Goal: Task Accomplishment & Management: Manage account settings

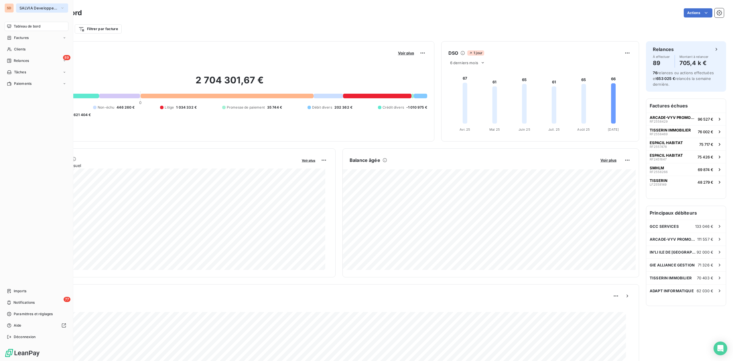
click at [22, 6] on span "SALVIA Developpement" at bounding box center [38, 8] width 38 height 5
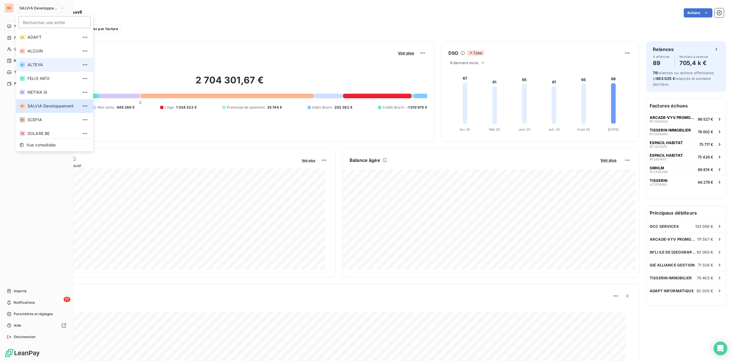
click at [32, 65] on span "ALTEVA" at bounding box center [53, 65] width 51 height 6
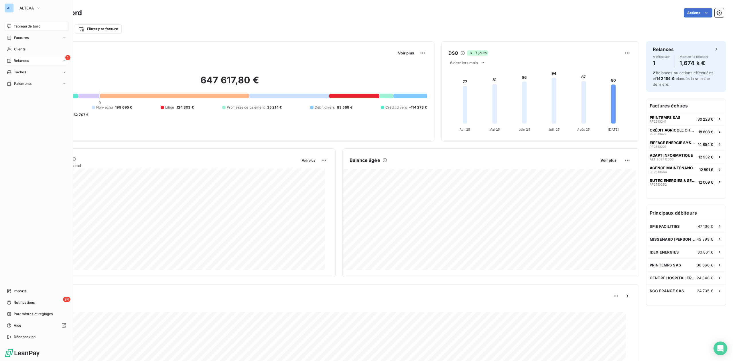
click at [32, 60] on div "1 Relances" at bounding box center [37, 60] width 64 height 9
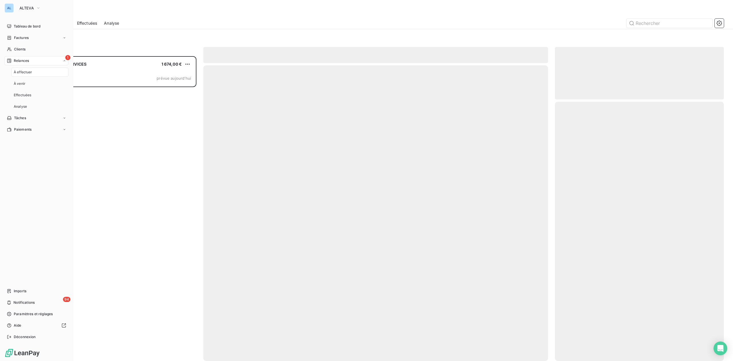
scroll to position [299, 163]
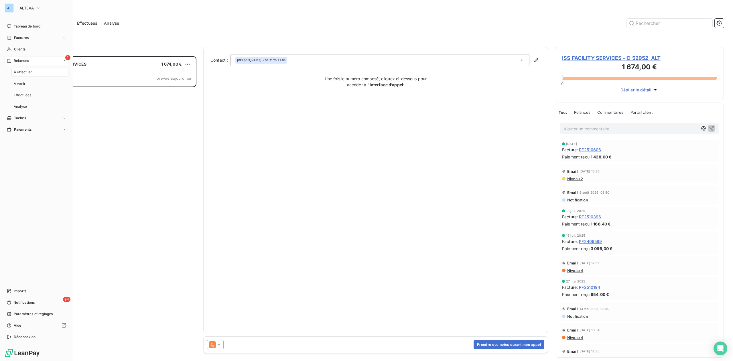
click at [22, 61] on span "Relances" at bounding box center [21, 60] width 15 height 5
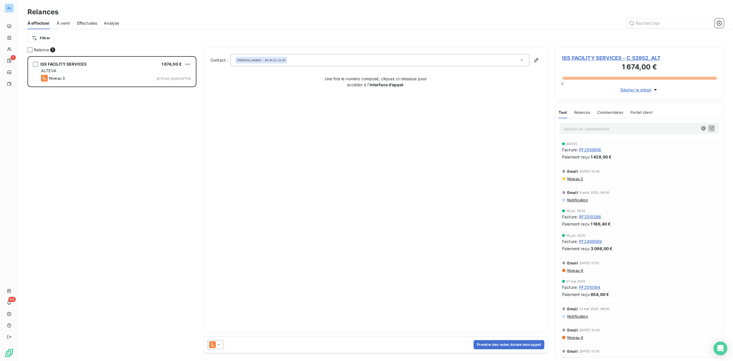
click at [580, 61] on span "ISS FACILITY SERVICES - C_52952_ALT" at bounding box center [639, 58] width 155 height 8
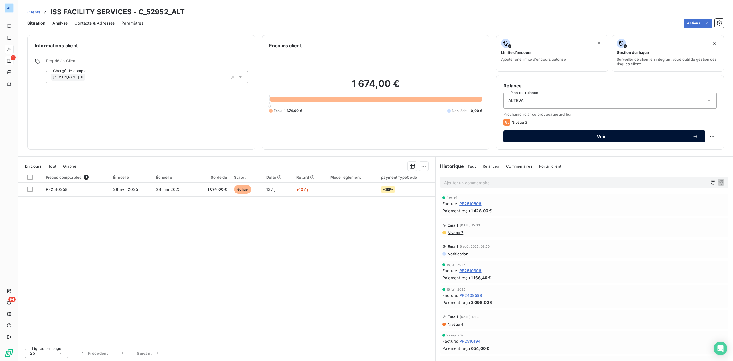
click at [603, 140] on button "Voir" at bounding box center [605, 136] width 202 height 12
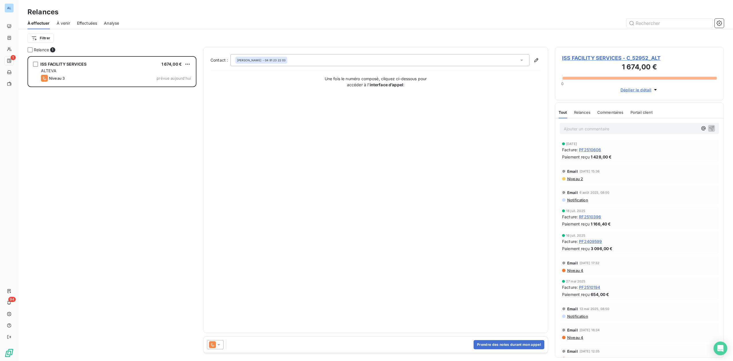
scroll to position [299, 163]
click at [215, 343] on icon at bounding box center [212, 344] width 7 height 7
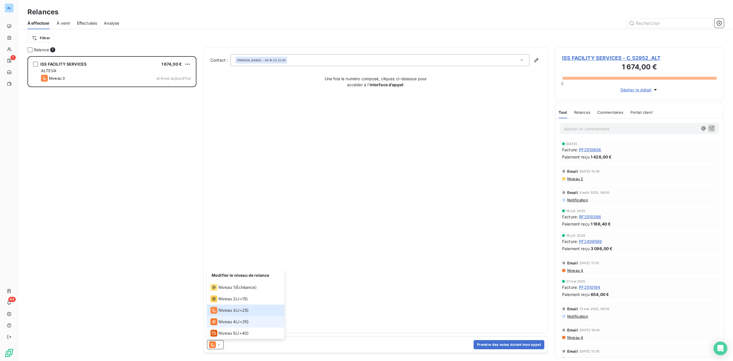
click at [223, 321] on span "Niveau 4" at bounding box center [227, 322] width 17 height 6
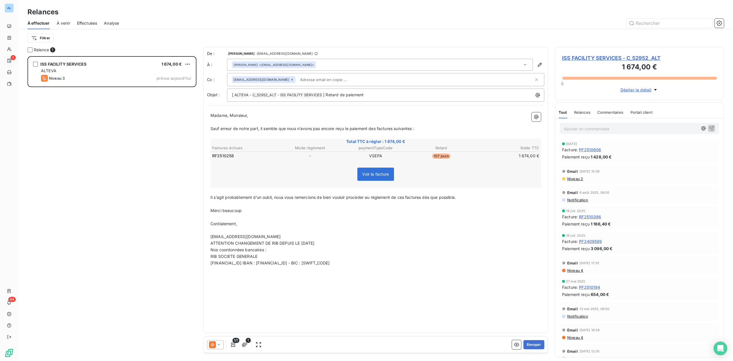
click at [578, 58] on span "ISS FACILITY SERVICES - C_52952_ALT" at bounding box center [639, 58] width 155 height 8
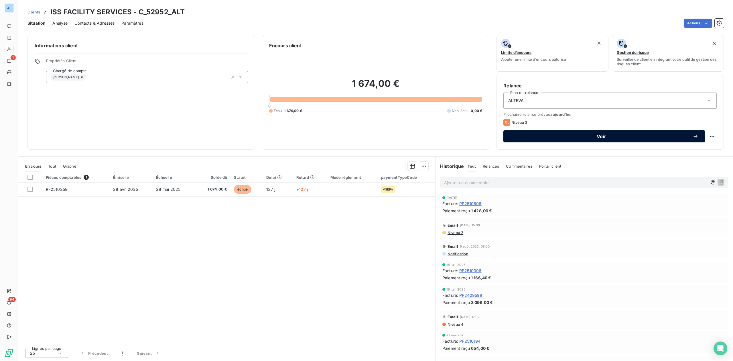
click at [556, 138] on span "Voir" at bounding box center [601, 136] width 182 height 5
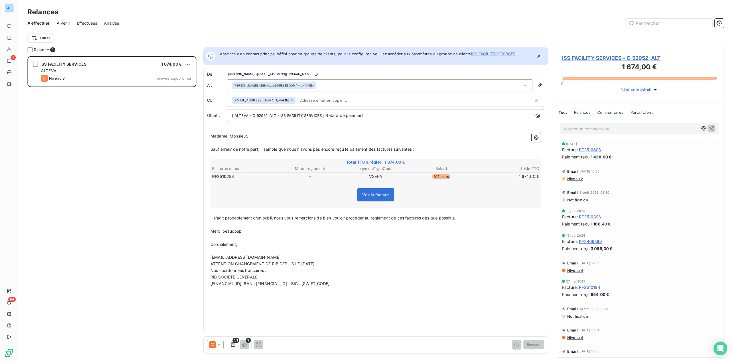
scroll to position [6, 6]
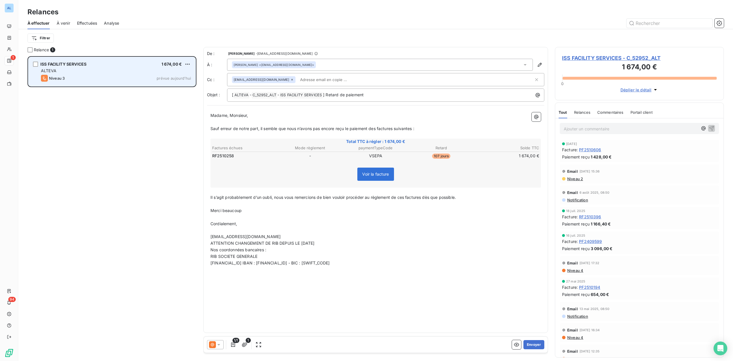
click at [81, 62] on span "ISS FACILITY SERVICES" at bounding box center [63, 64] width 46 height 5
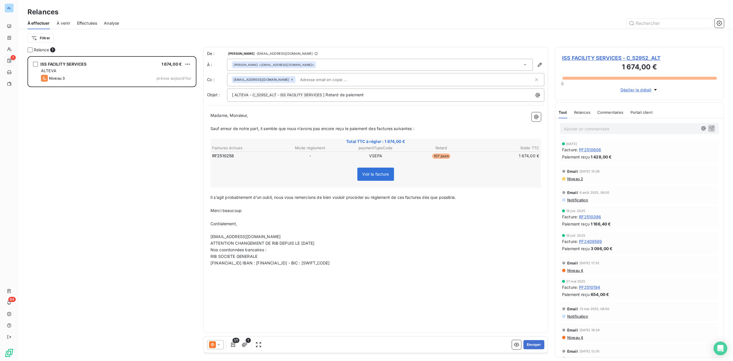
click at [219, 347] on icon at bounding box center [219, 345] width 6 height 6
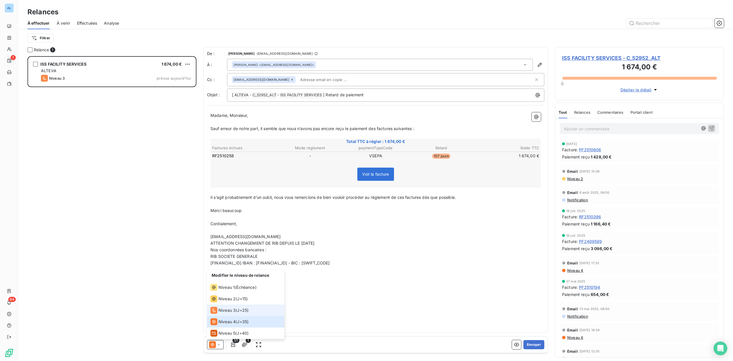
click at [217, 310] on icon at bounding box center [214, 310] width 7 height 7
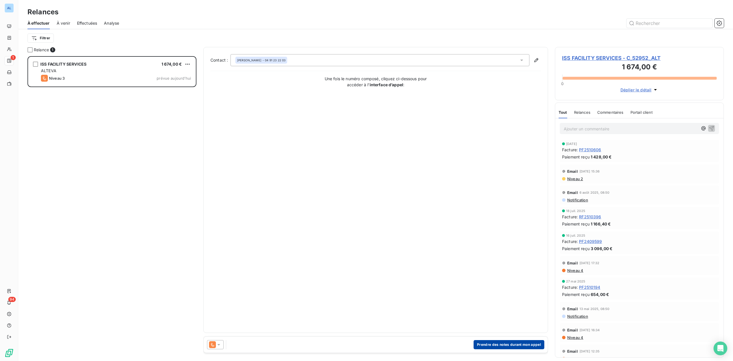
click at [517, 344] on button "Prendre des notes durant mon appel" at bounding box center [509, 344] width 71 height 9
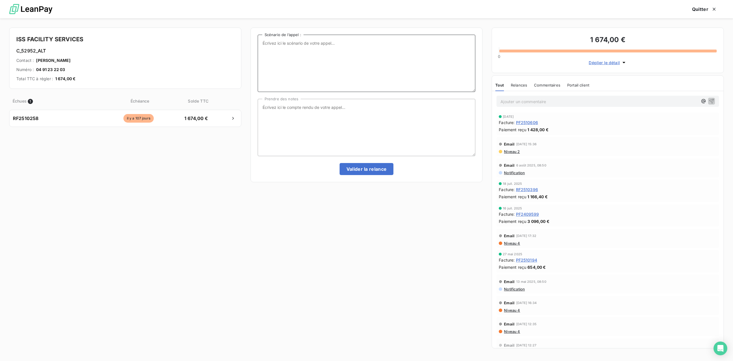
click at [312, 56] on textarea "Scénario de l’appel :" at bounding box center [367, 63] width 218 height 57
type textarea "NRP"
click at [360, 172] on button "Valider la relance" at bounding box center [367, 169] width 54 height 12
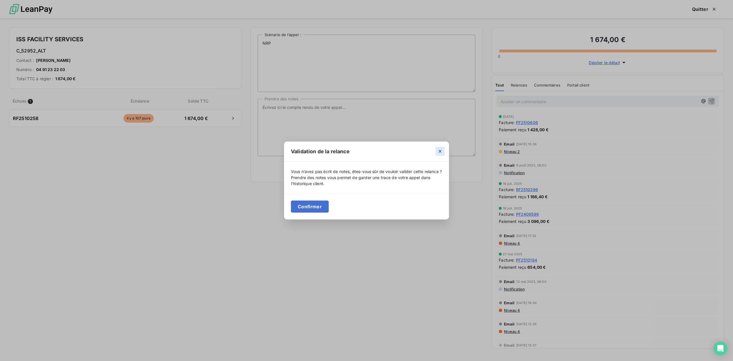
click at [441, 148] on icon "button" at bounding box center [440, 151] width 6 height 6
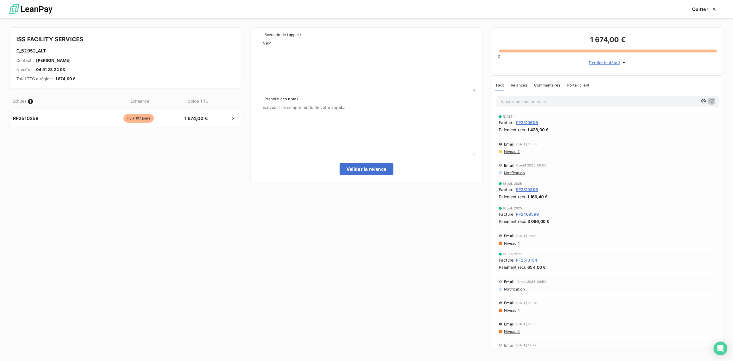
click at [320, 111] on textarea "Prendre des notes" at bounding box center [367, 127] width 218 height 57
type textarea "NRP"
click at [354, 168] on button "Valider la relance" at bounding box center [367, 169] width 54 height 12
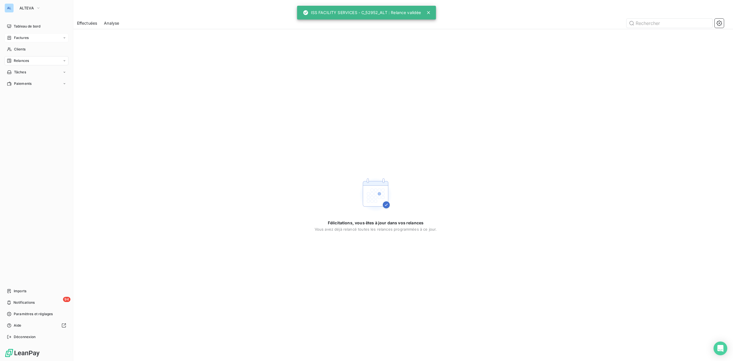
click at [23, 36] on span "Factures" at bounding box center [21, 37] width 15 height 5
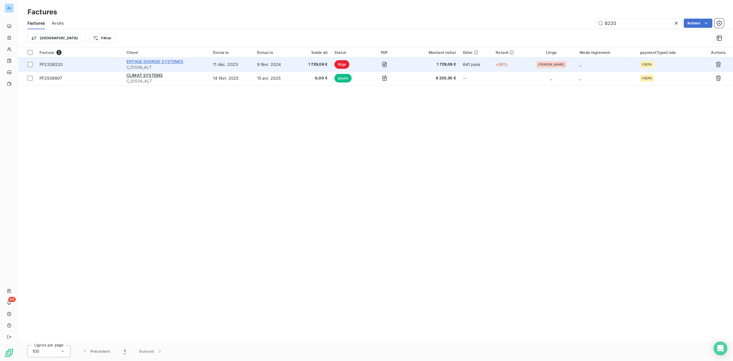
click at [149, 60] on span "EIFFAGE ENERGIE SYSTEMES" at bounding box center [155, 61] width 57 height 5
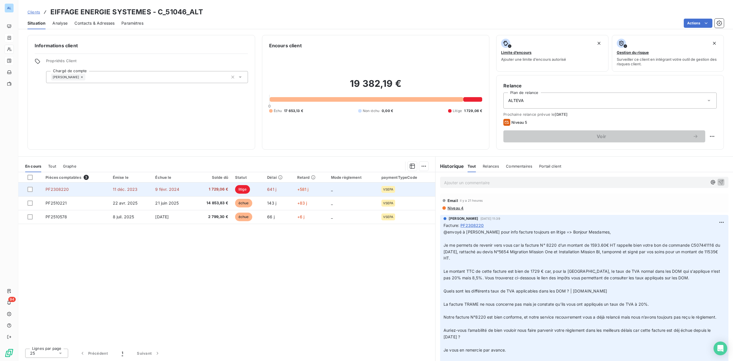
click at [243, 193] on span "litige" at bounding box center [242, 189] width 15 height 9
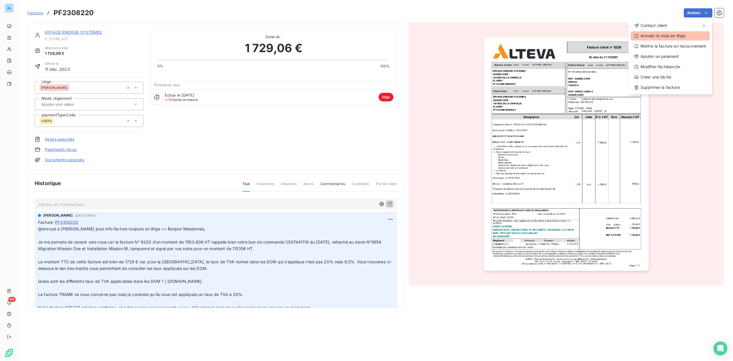
click at [672, 35] on div "Annuler la mise en litige" at bounding box center [670, 35] width 79 height 9
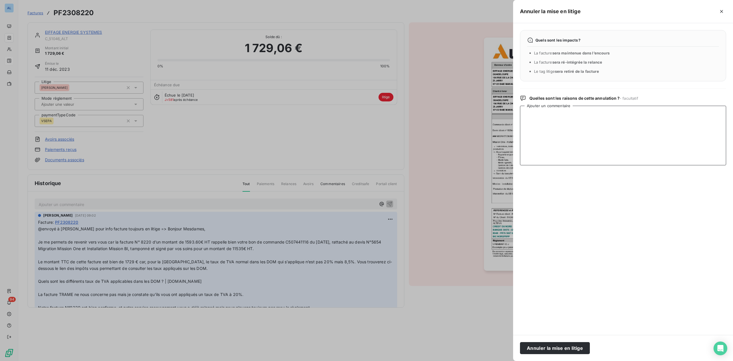
click at [561, 112] on textarea "Ajouter un commentaire" at bounding box center [623, 136] width 206 height 60
paste textarea "Loremi, Do sitamet conse a'elit seddoei tem in utlaboreet dolo ma aliquaeni 624…"
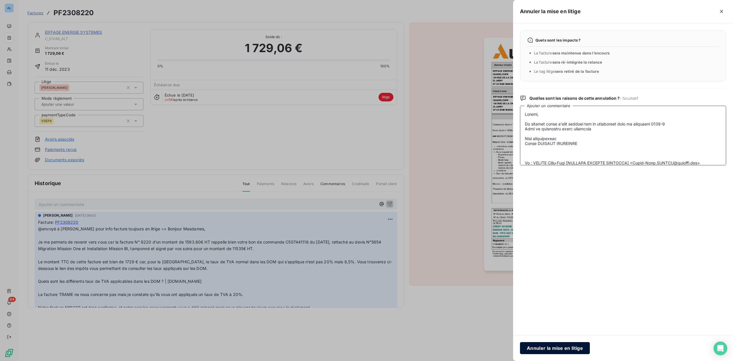
type textarea "Loremi, Do sitamet conse a'elit seddoei tem in utlaboreet dolo ma aliquaeni 624…"
click at [546, 349] on button "Annuler la mise en litige" at bounding box center [555, 348] width 70 height 12
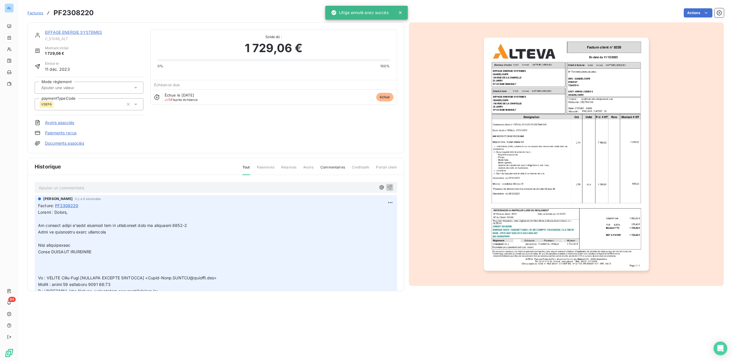
click at [83, 32] on link "EIFFAGE ENERGIE SYSTEMES" at bounding box center [73, 32] width 57 height 5
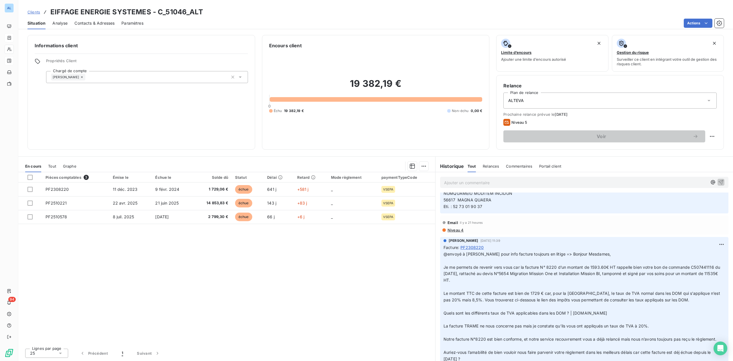
scroll to position [688, 0]
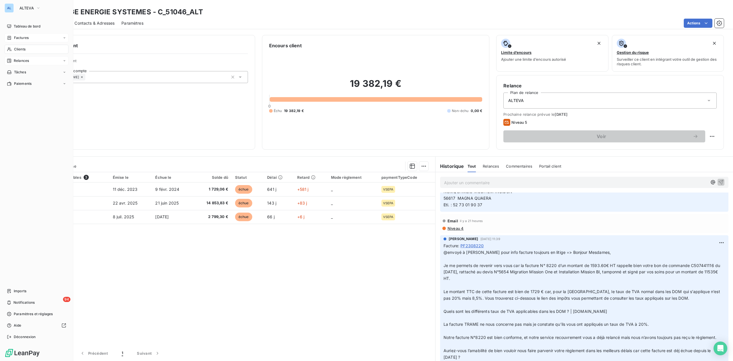
drag, startPoint x: 22, startPoint y: 49, endPoint x: 51, endPoint y: 49, distance: 28.9
click at [22, 49] on span "Clients" at bounding box center [19, 49] width 11 height 5
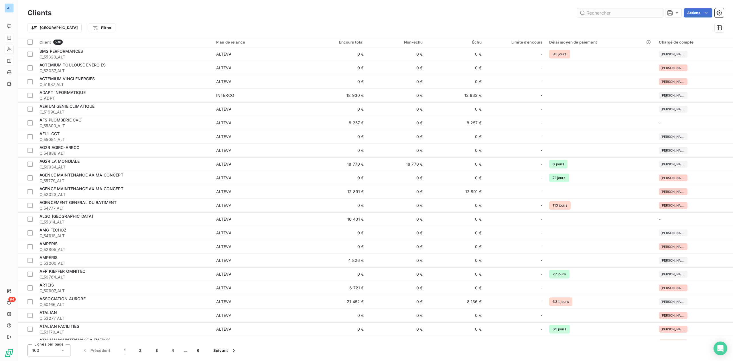
click at [605, 17] on input "text" at bounding box center [621, 12] width 86 height 9
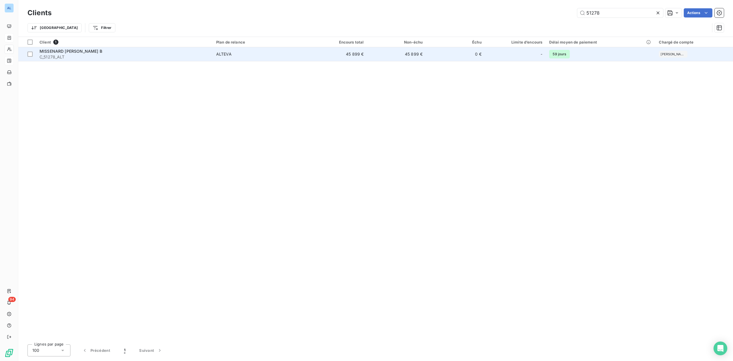
type input "51278"
click at [93, 59] on span "C_51278_ALT" at bounding box center [125, 57] width 170 height 6
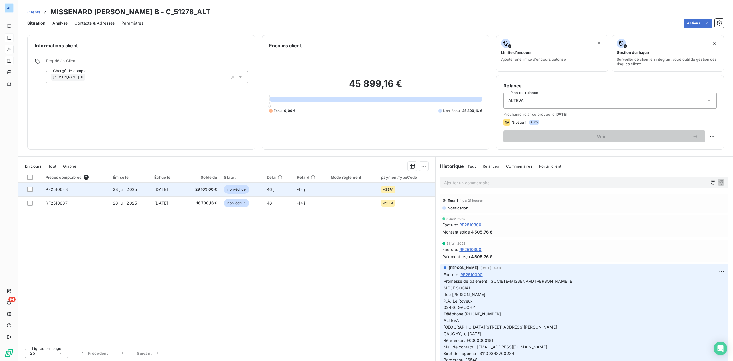
click at [87, 188] on td "PF2510648" at bounding box center [75, 189] width 67 height 14
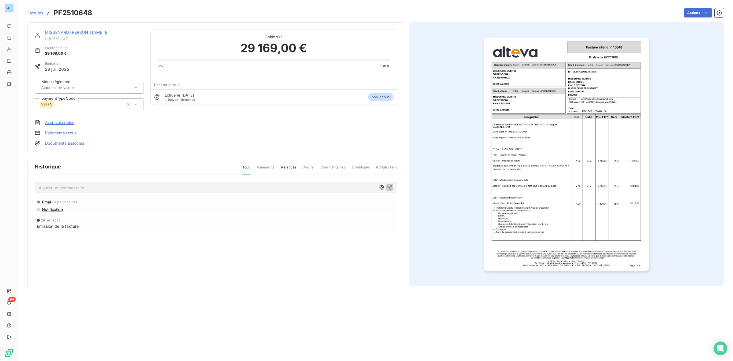
click at [73, 188] on p "Ajouter un commentaire ﻿" at bounding box center [207, 187] width 337 height 7
click at [391, 187] on icon "button" at bounding box center [390, 187] width 6 height 6
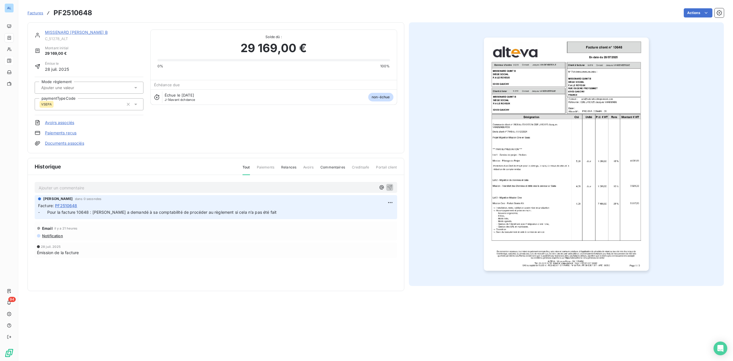
click at [72, 34] on link "MISSENARD [PERSON_NAME] B" at bounding box center [76, 32] width 63 height 5
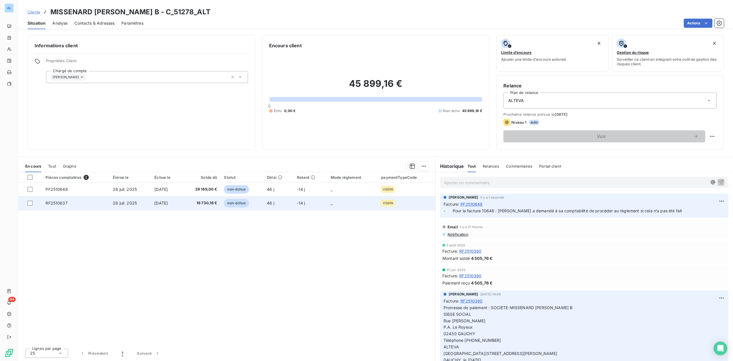
click at [207, 207] on td "16 730,16 €" at bounding box center [201, 203] width 39 height 14
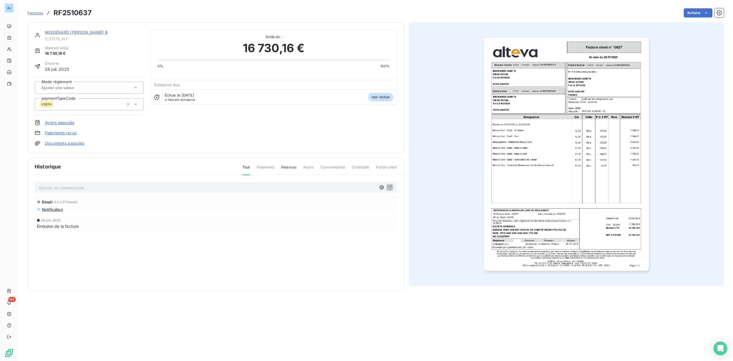
click at [704, 18] on div "Factures RF2510637 Actions" at bounding box center [376, 13] width 697 height 12
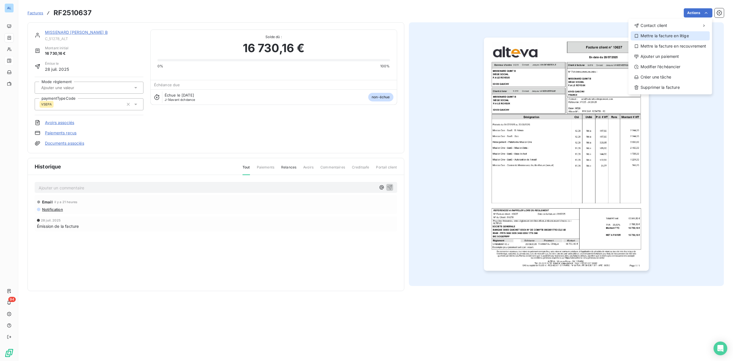
click at [666, 34] on div "Mettre la facture en litige" at bounding box center [670, 35] width 79 height 9
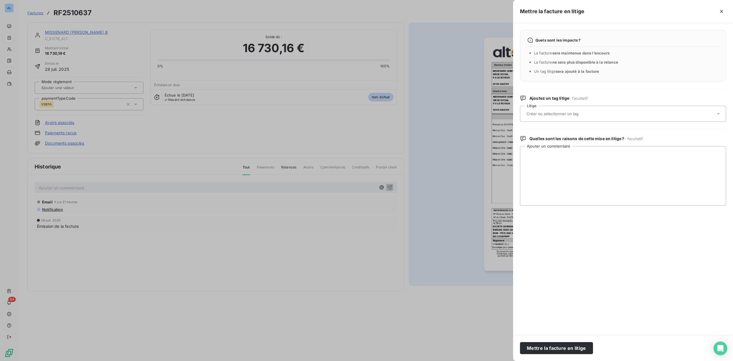
click at [532, 115] on input "text" at bounding box center [567, 113] width 83 height 5
type input "adv"
click at [538, 143] on span "ADV" at bounding box center [536, 142] width 7 height 3
click at [545, 156] on textarea "Ajouter un commentaire" at bounding box center [623, 176] width 206 height 60
paste textarea "Loremip Dolorsita, C’adipis eli se doe temp. Inci-ut laboreetd ma aliquae ADMIN…"
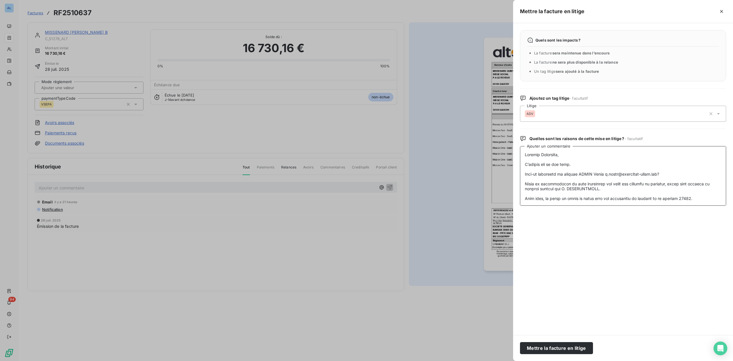
scroll to position [111, 0]
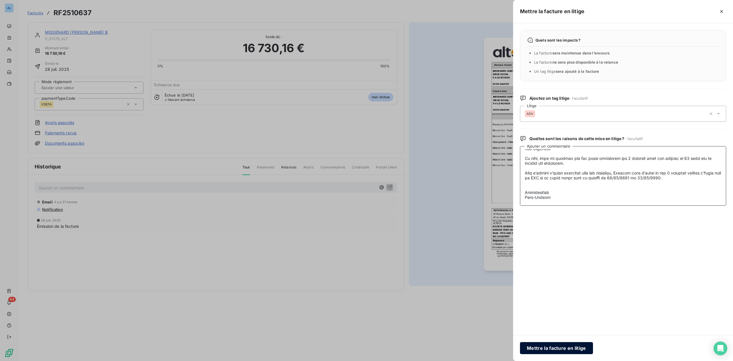
type textarea "Loremip Dolorsita, C’adipis eli se doe temp. Inci-ut laboreetd ma aliquae ADMIN…"
click at [551, 348] on button "Mettre la facture en litige" at bounding box center [556, 348] width 73 height 12
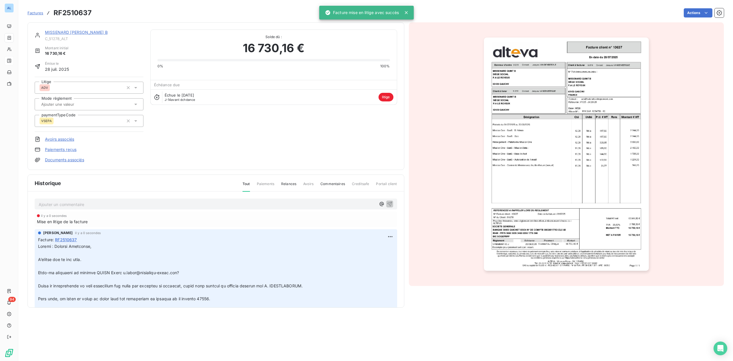
click at [57, 34] on link "MISSENARD [PERSON_NAME] B" at bounding box center [76, 32] width 63 height 5
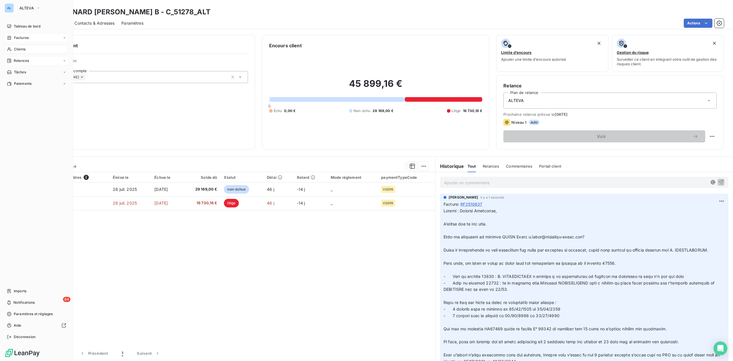
click at [21, 47] on span "Clients" at bounding box center [19, 49] width 11 height 5
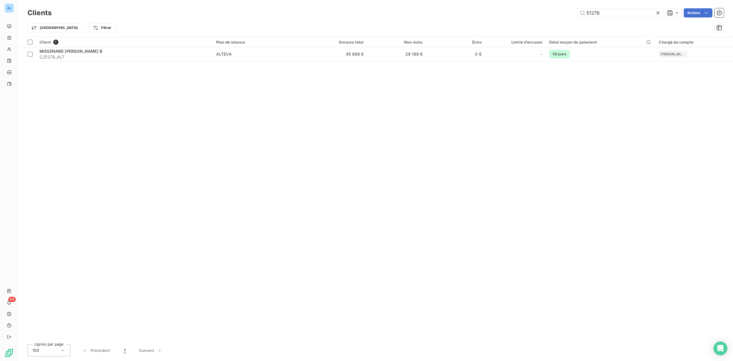
drag, startPoint x: 608, startPoint y: 12, endPoint x: 452, endPoint y: 20, distance: 156.1
click at [481, 20] on div "Clients 51278 Actions Trier Filtrer" at bounding box center [376, 22] width 697 height 30
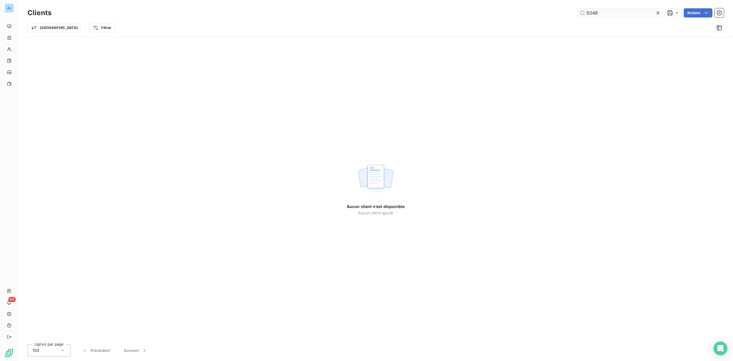
click at [588, 13] on input "5048" at bounding box center [621, 12] width 86 height 9
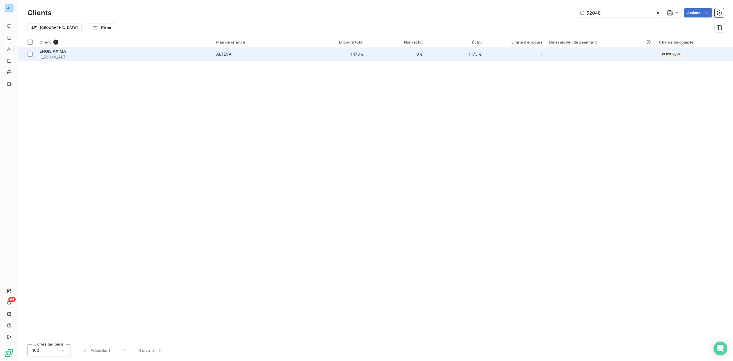
type input "52048"
click at [105, 56] on span "C_52048_ALT" at bounding box center [125, 57] width 170 height 6
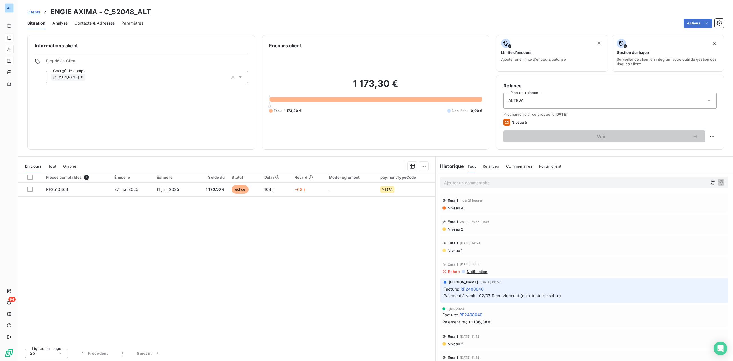
click at [102, 24] on span "Contacts & Adresses" at bounding box center [94, 23] width 40 height 6
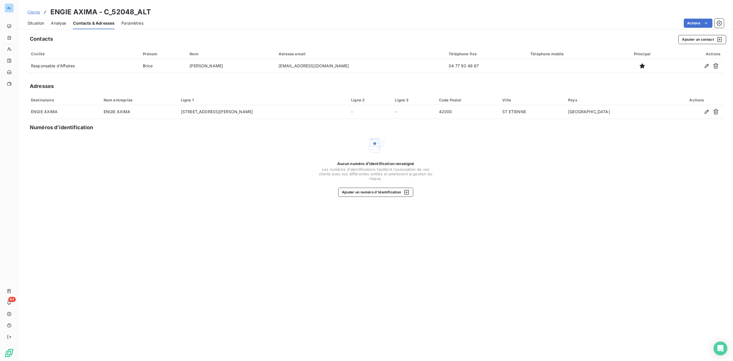
click at [36, 21] on span "Situation" at bounding box center [36, 23] width 17 height 6
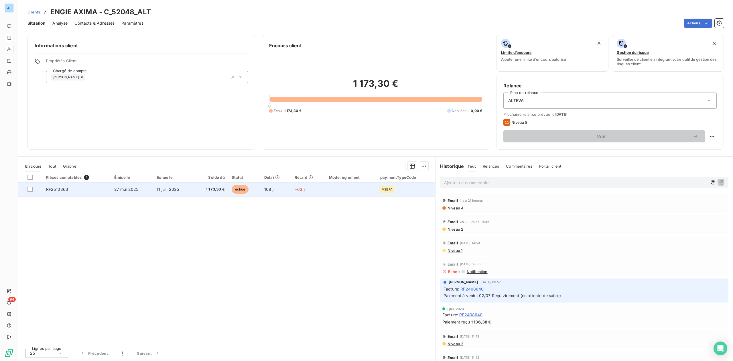
click at [213, 188] on span "1 173,30 €" at bounding box center [211, 189] width 28 height 6
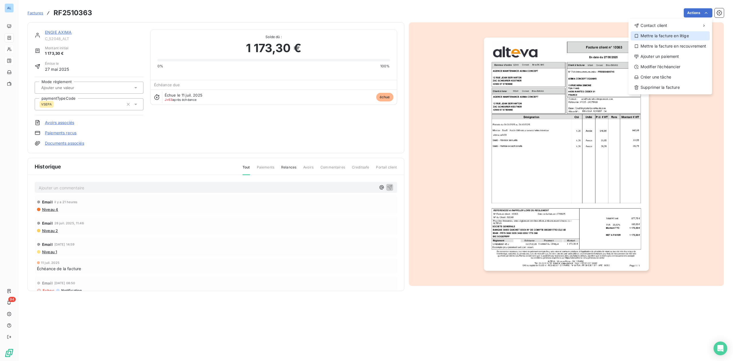
click at [656, 37] on div "Mettre la facture en litige" at bounding box center [670, 35] width 79 height 9
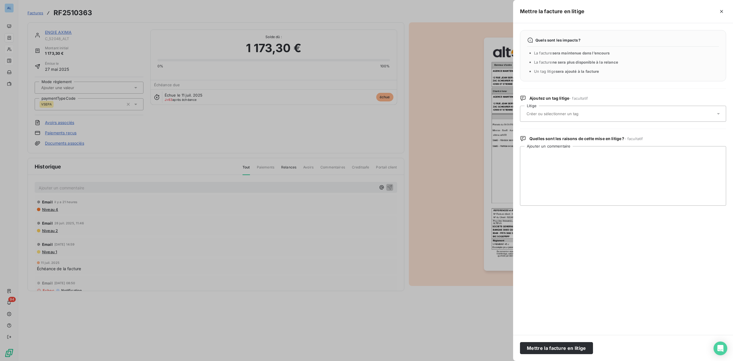
click at [556, 114] on input "text" at bounding box center [567, 113] width 83 height 5
type input "adv"
click at [539, 140] on div "ADV" at bounding box center [537, 142] width 10 height 7
click at [550, 161] on textarea "Ajouter un commentaire" at bounding box center [623, 176] width 206 height 60
paste textarea "Bonjour, Je n’ai pas de commande à valider ni en litige vous concernant. Cordia…"
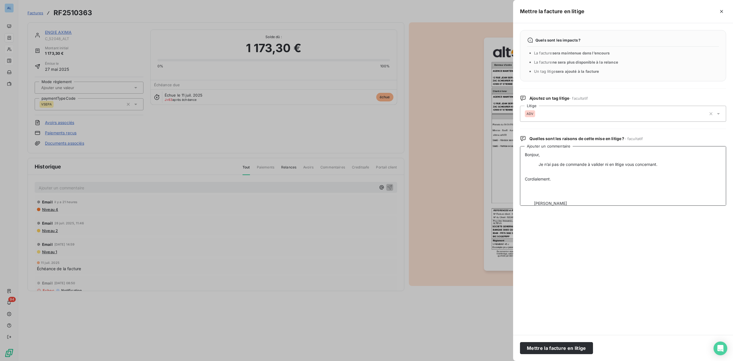
scroll to position [96, 0]
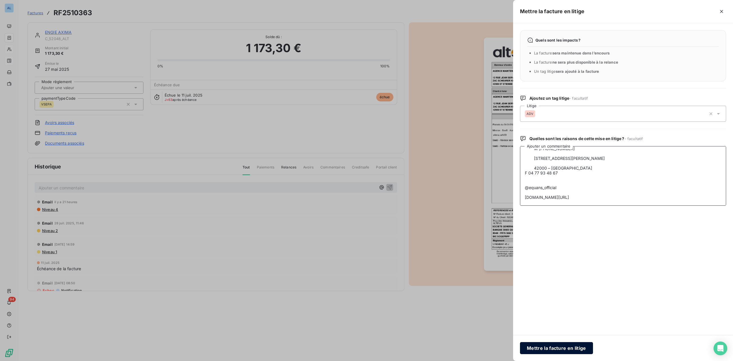
type textarea "Bonjour, Je n’ai pas de commande à valider ni en litige vous concernant. Cordia…"
click at [567, 349] on button "Mettre la facture en litige" at bounding box center [556, 348] width 73 height 12
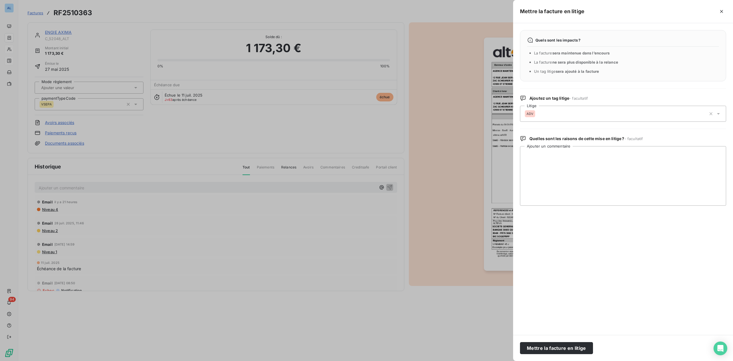
scroll to position [0, 0]
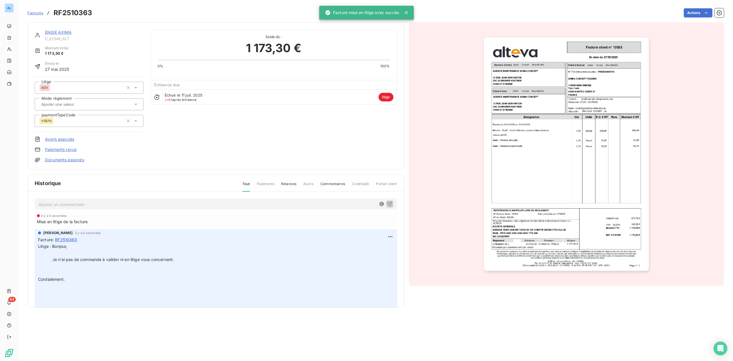
click at [53, 33] on link "ENGIE AXIMA" at bounding box center [58, 32] width 27 height 5
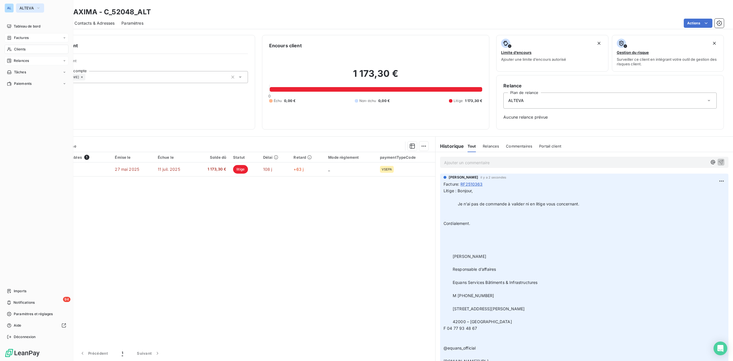
click at [30, 5] on button "ALTEVA" at bounding box center [30, 7] width 28 height 9
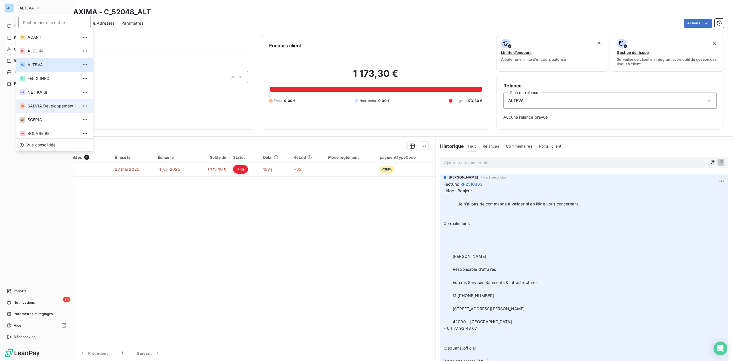
click at [48, 103] on li "SD SALVIA Developpement" at bounding box center [54, 106] width 77 height 14
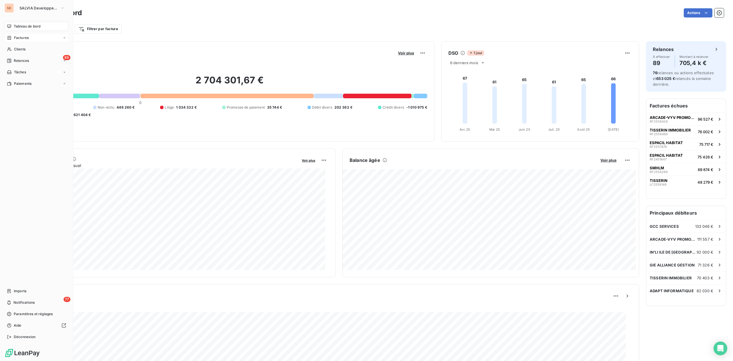
click at [19, 38] on span "Factures" at bounding box center [21, 37] width 15 height 5
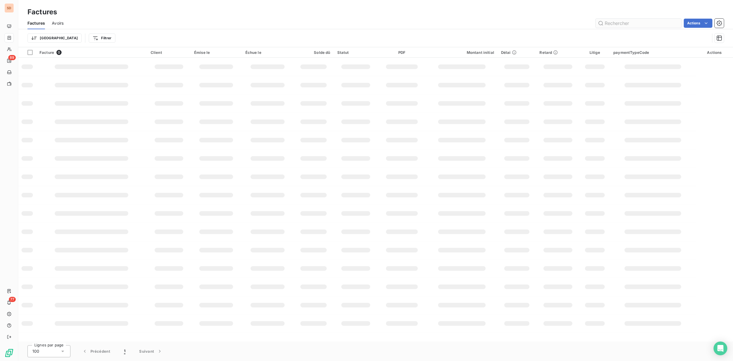
click at [613, 22] on input "text" at bounding box center [639, 23] width 86 height 9
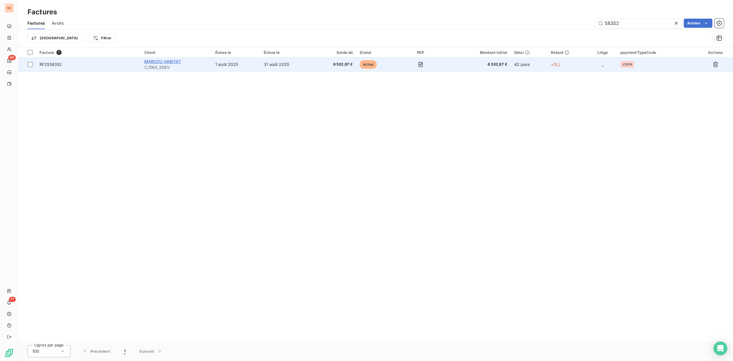
type input "58352"
click at [154, 61] on span "MARCOU HABITAT" at bounding box center [162, 61] width 37 height 5
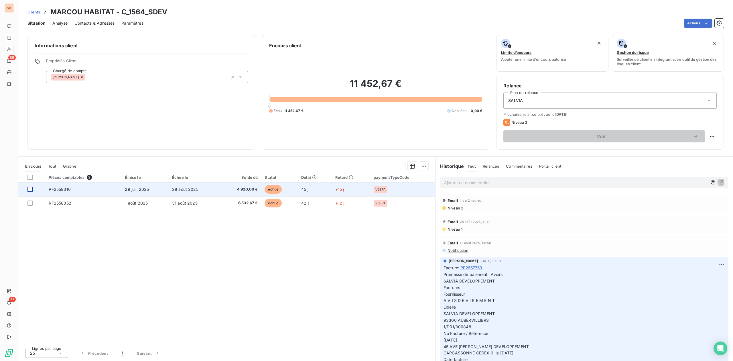
click at [30, 190] on div at bounding box center [30, 189] width 5 height 5
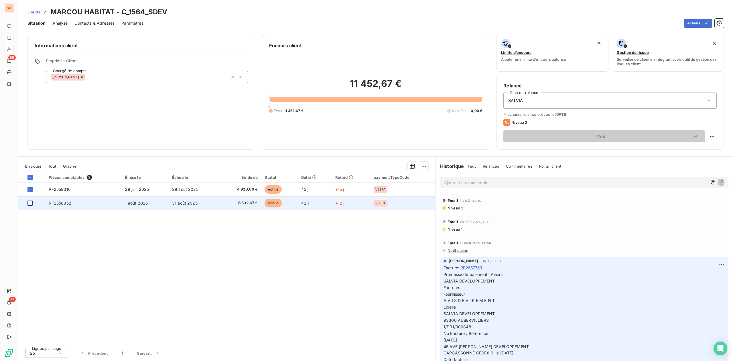
click at [30, 203] on div at bounding box center [30, 203] width 5 height 5
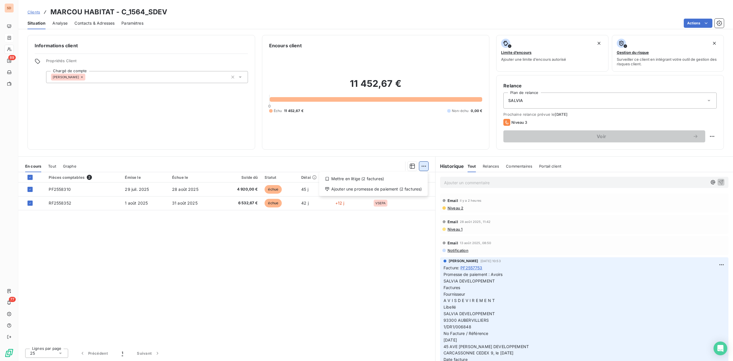
click at [423, 166] on html "SD 89 77 Clients MARCOU HABITAT - C_1564_SDEV Situation Analyse Contacts & Adre…" at bounding box center [366, 180] width 733 height 361
click at [358, 188] on div "Ajouter une promesse de paiement (2 factures)" at bounding box center [374, 188] width 104 height 9
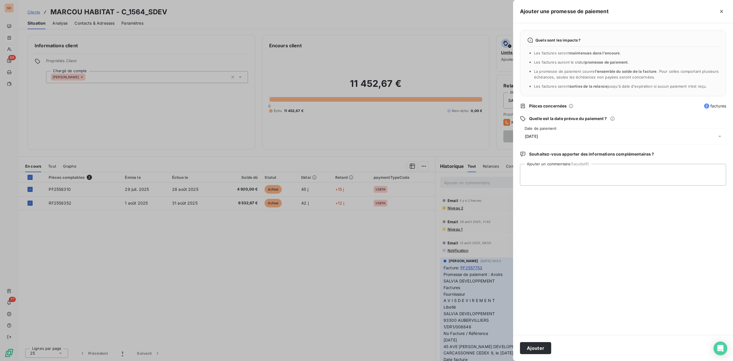
click at [538, 135] on span "[DATE]" at bounding box center [531, 136] width 13 height 5
click at [594, 218] on button "27" at bounding box center [593, 218] width 11 height 11
click at [636, 176] on textarea "Ajouter un commentaire (facultatif)" at bounding box center [623, 175] width 206 height 22
paste textarea "Avoirs SALVIA DEVELOPPEMENT Factures Fournisseur A V I S D E V I R E M E N T Li…"
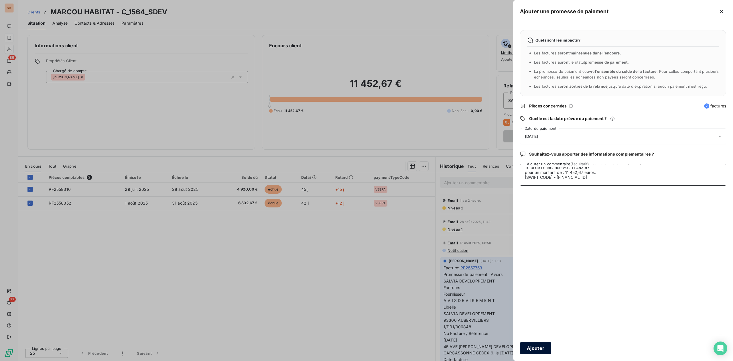
type textarea "Avoirs SALVIA DEVELOPPEMENT Factures Fournisseur A V I S D E V I R E M E N T Li…"
click at [539, 345] on button "Ajouter" at bounding box center [535, 348] width 31 height 12
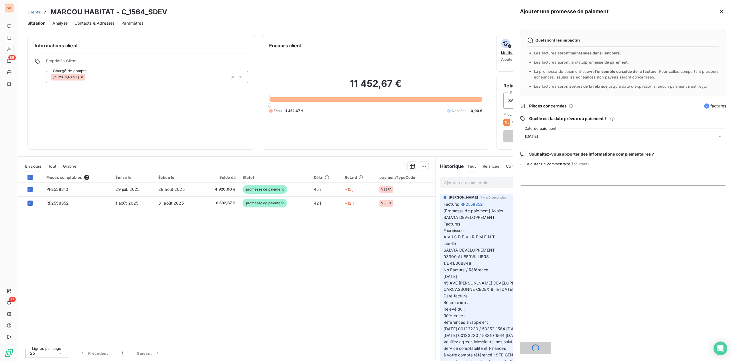
scroll to position [0, 0]
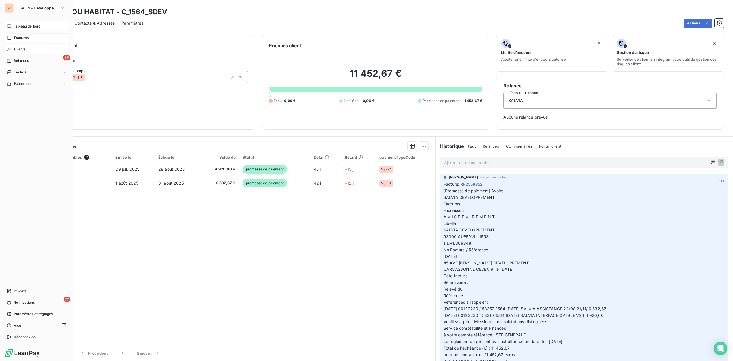
click at [21, 25] on span "Tableau de bord" at bounding box center [27, 26] width 27 height 5
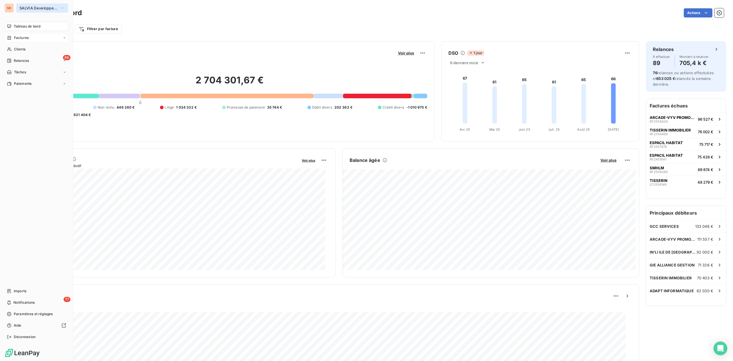
click at [34, 7] on span "SALVIA Developpement" at bounding box center [38, 8] width 38 height 5
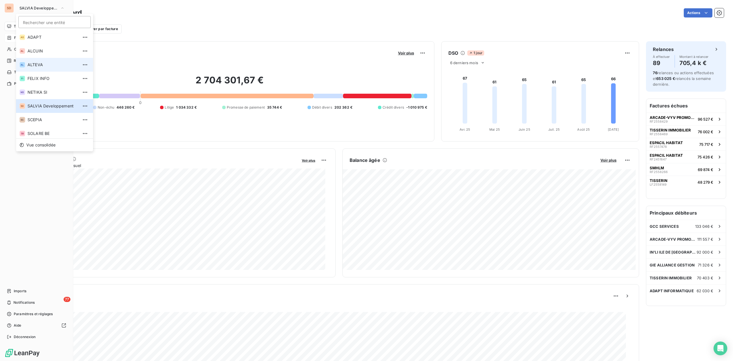
click at [30, 63] on span "ALTEVA" at bounding box center [53, 65] width 51 height 6
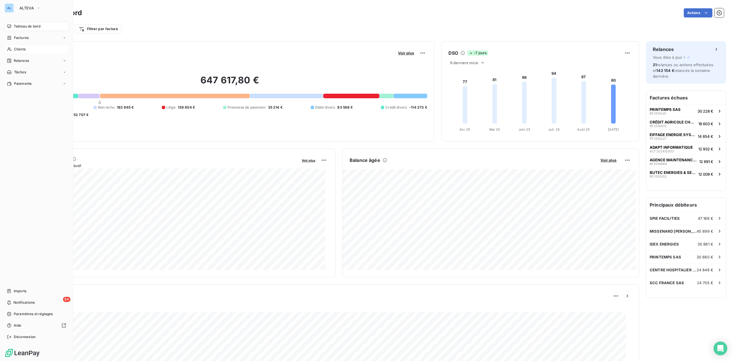
click at [19, 50] on span "Clients" at bounding box center [19, 49] width 11 height 5
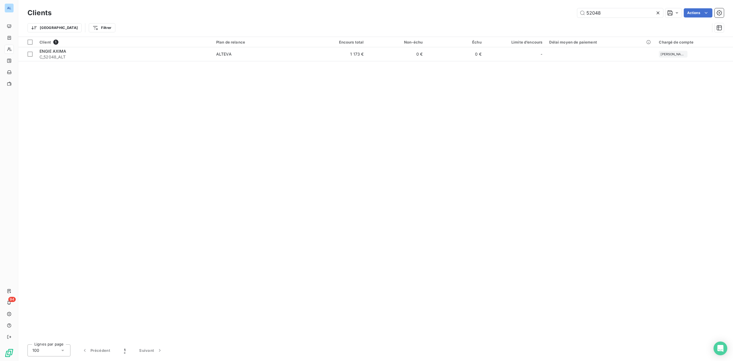
drag, startPoint x: 614, startPoint y: 15, endPoint x: 405, endPoint y: 17, distance: 209.4
click at [425, 17] on div "52048 Actions" at bounding box center [391, 12] width 666 height 9
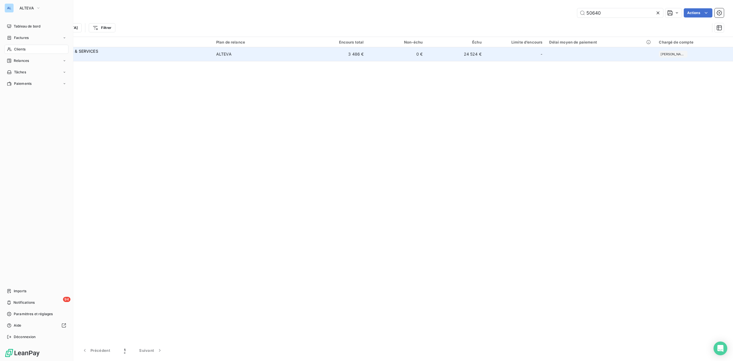
type input "50640"
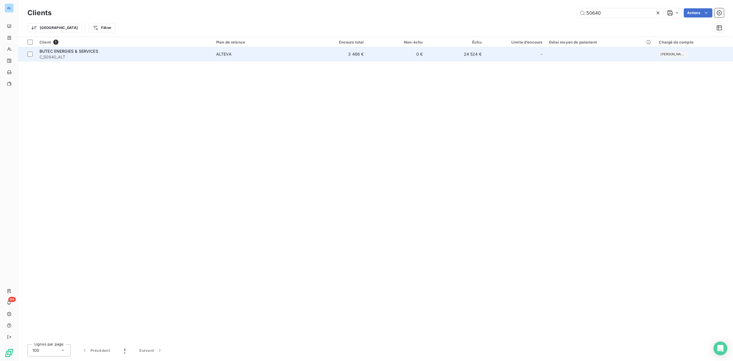
click at [94, 57] on span "C_50640_ALT" at bounding box center [125, 57] width 170 height 6
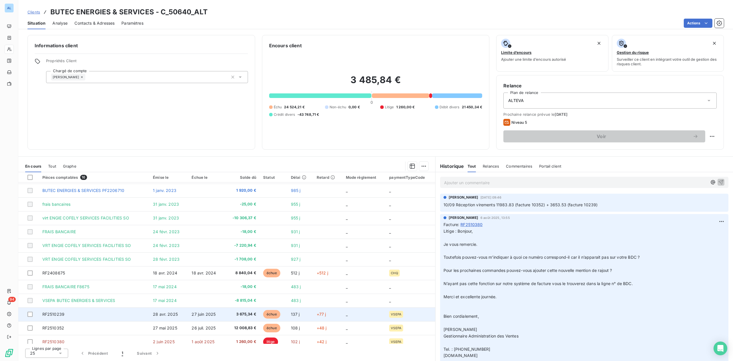
scroll to position [59, 0]
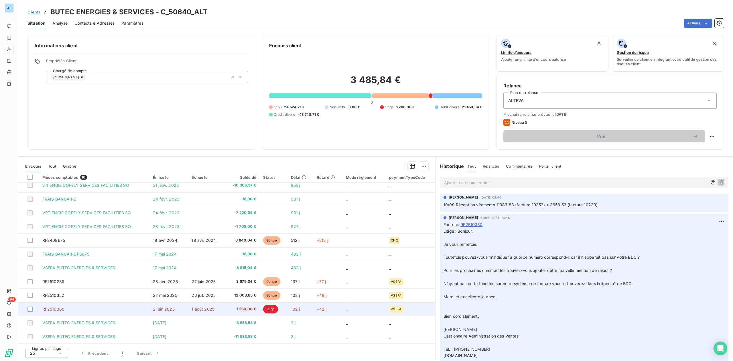
click at [194, 313] on td "1 août 2025" at bounding box center [206, 309] width 36 height 14
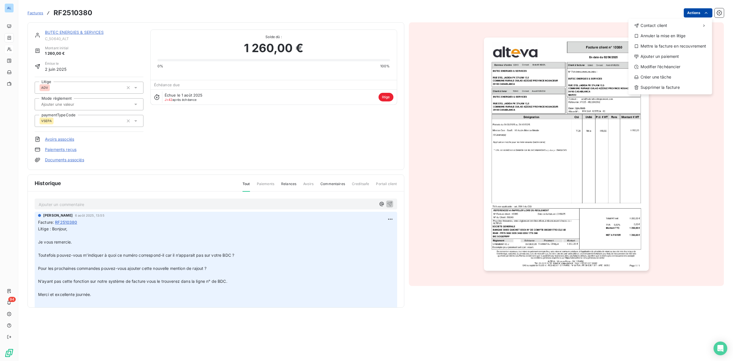
click at [703, 15] on html "AL 94 Factures RF2510380 Actions Contact client Annuler la mise en litige Mettr…" at bounding box center [366, 180] width 733 height 361
click at [659, 38] on div "Annuler la mise en litige" at bounding box center [670, 35] width 79 height 9
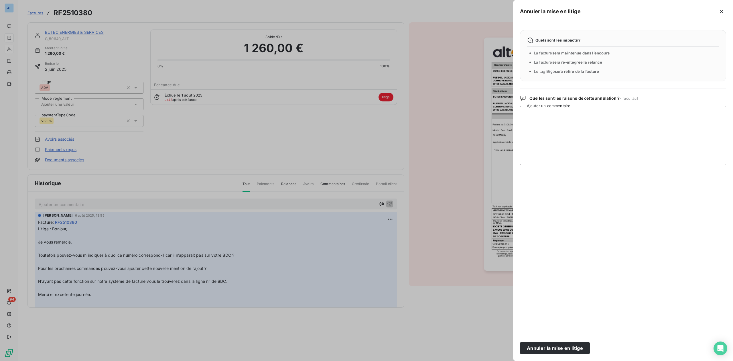
click at [556, 111] on textarea "Ajouter un commentaire" at bounding box center [623, 136] width 206 height 60
paste textarea "Bonjour, Merci de prendre en compte mon mail précédent du [DATE]. Comme indiqué…"
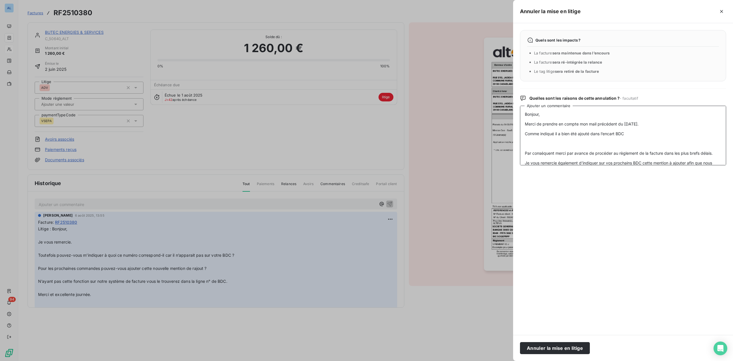
scroll to position [106, 0]
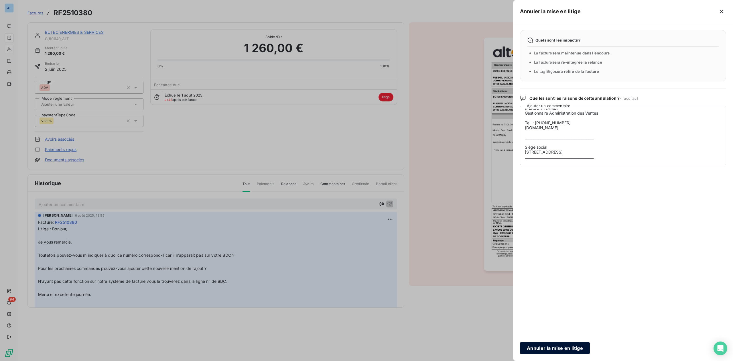
type textarea "Bonjour, Merci de prendre en compte mon mail précédent du [DATE]. Comme indiqué…"
click at [552, 347] on button "Annuler la mise en litige" at bounding box center [555, 348] width 70 height 12
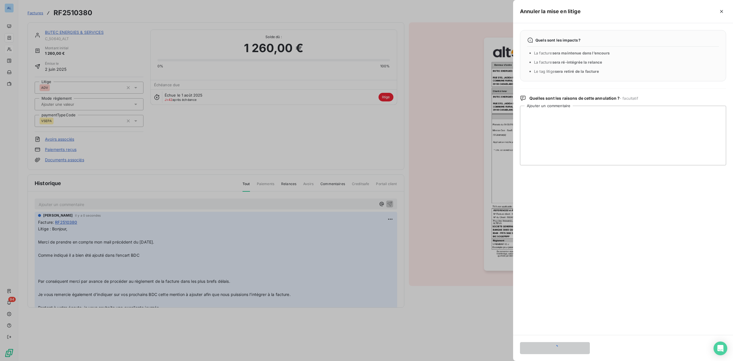
scroll to position [0, 0]
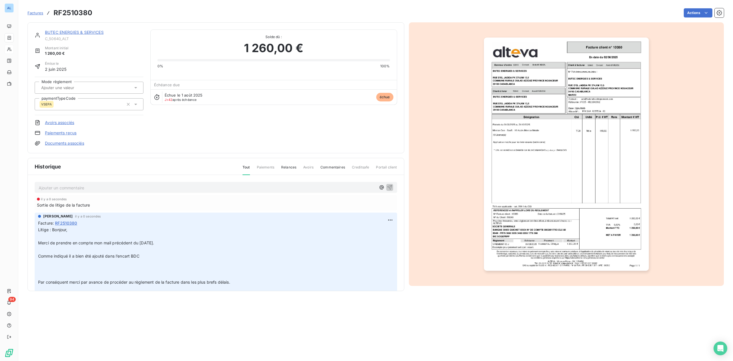
click at [70, 32] on link "BUTEC ENERGIES & SERVICES" at bounding box center [74, 32] width 59 height 5
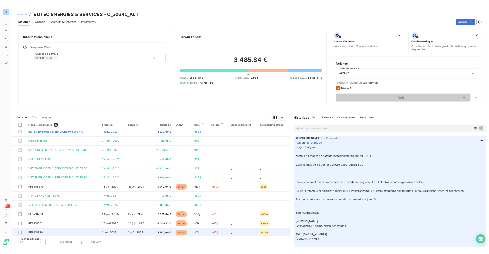
scroll to position [59, 0]
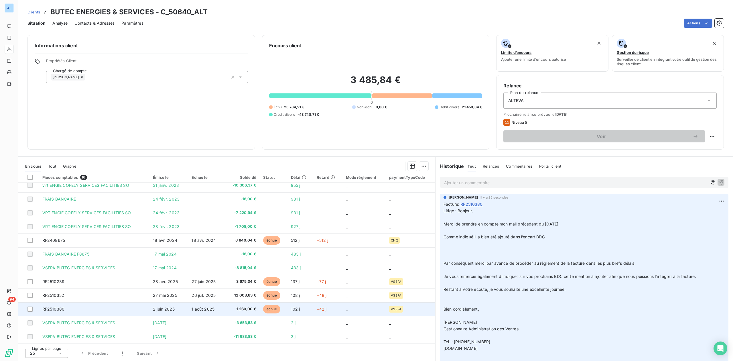
click at [126, 311] on td "RF2510380" at bounding box center [94, 309] width 111 height 14
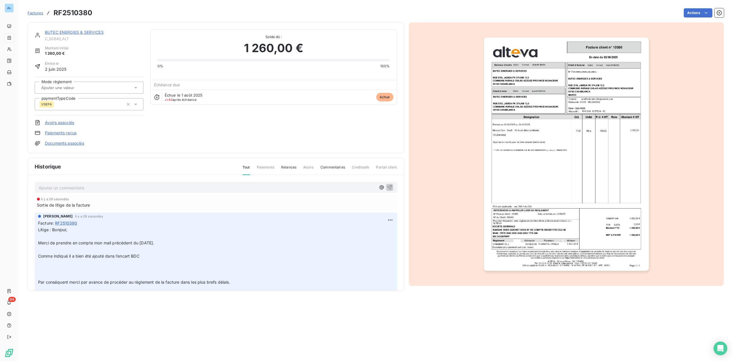
click at [71, 144] on link "Documents associés" at bounding box center [64, 143] width 39 height 6
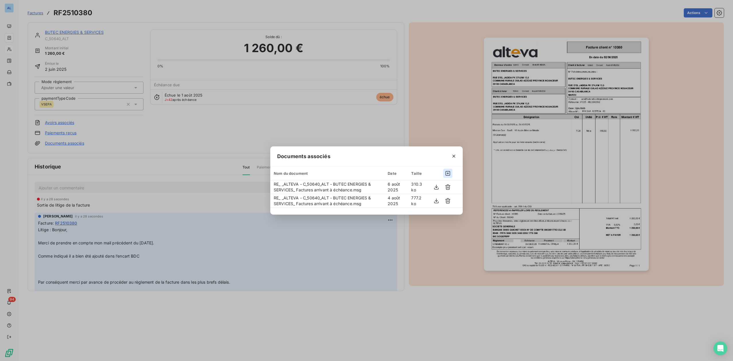
click at [448, 173] on icon "button" at bounding box center [448, 173] width 5 height 5
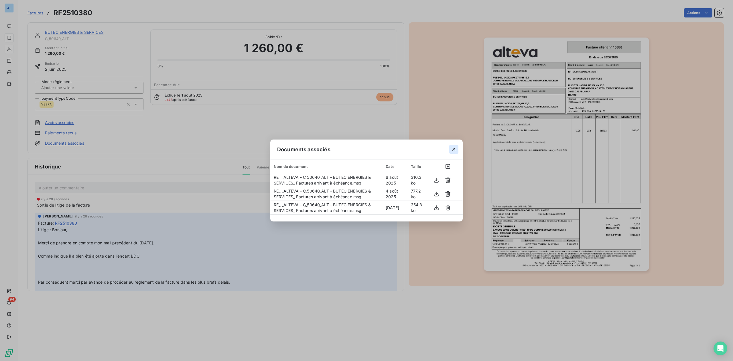
click at [454, 150] on icon "button" at bounding box center [454, 149] width 6 height 6
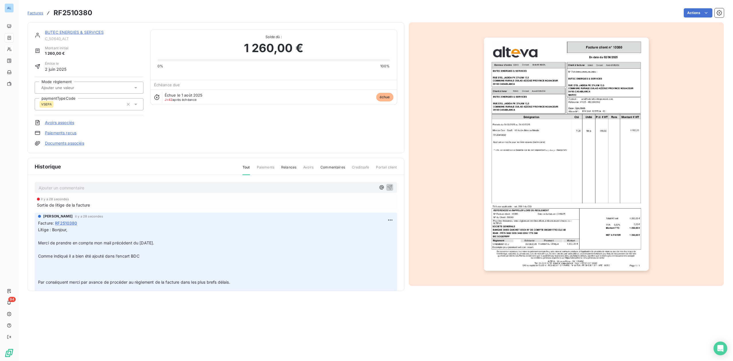
click at [63, 33] on link "BUTEC ENERGIES & SERVICES" at bounding box center [74, 32] width 59 height 5
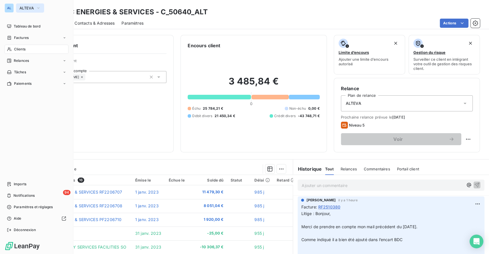
click at [27, 6] on span "ALTEVA" at bounding box center [26, 8] width 14 height 5
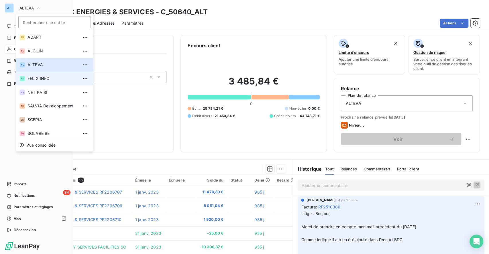
click at [41, 78] on span "FELIX INFO" at bounding box center [53, 79] width 51 height 6
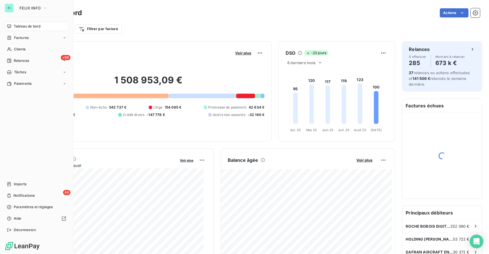
drag, startPoint x: 15, startPoint y: 47, endPoint x: 41, endPoint y: 43, distance: 26.7
click at [15, 47] on span "Clients" at bounding box center [19, 49] width 11 height 5
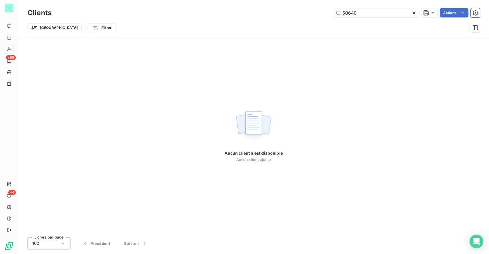
click at [304, 14] on div "50640 Actions" at bounding box center [268, 12] width 421 height 9
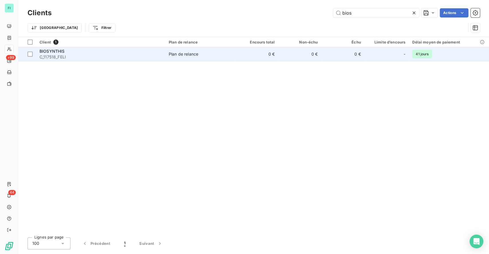
type input "bios"
click at [64, 51] on span "BIOSYNTHIS" at bounding box center [52, 51] width 25 height 5
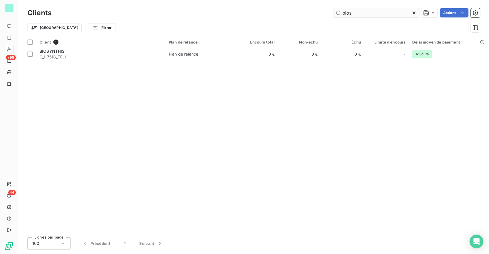
click at [360, 12] on input "bios" at bounding box center [376, 12] width 86 height 9
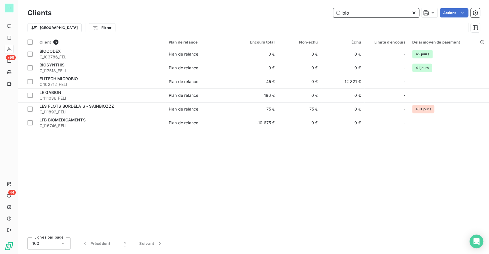
drag, startPoint x: 367, startPoint y: 16, endPoint x: 229, endPoint y: 15, distance: 137.8
click at [257, 16] on div "bio Actions" at bounding box center [268, 12] width 421 height 9
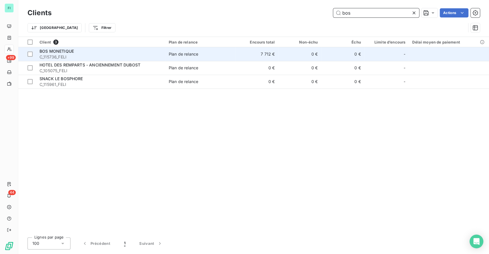
type input "bos"
click at [77, 53] on div "BOS MONETIQUE" at bounding box center [101, 51] width 122 height 6
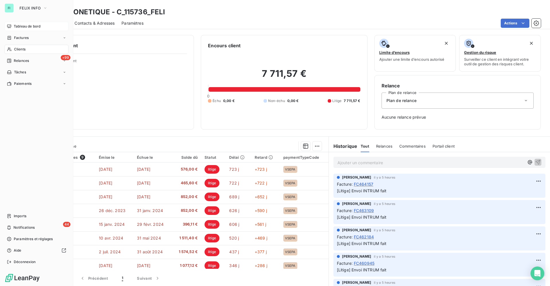
click at [25, 26] on span "Tableau de bord" at bounding box center [27, 26] width 27 height 5
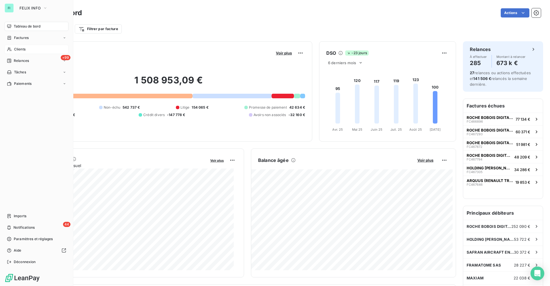
click at [17, 48] on span "Clients" at bounding box center [19, 49] width 11 height 5
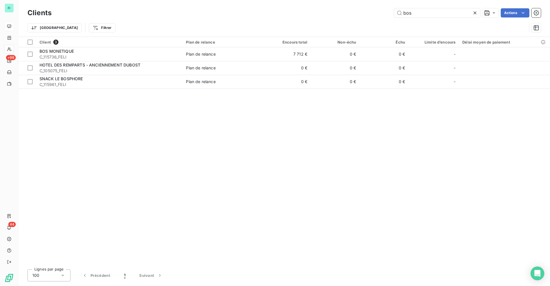
click at [533, 134] on div "Client 3 Plan de relance Encours total Non-échu Échu Limite d’encours Délai moy…" at bounding box center [284, 151] width 532 height 228
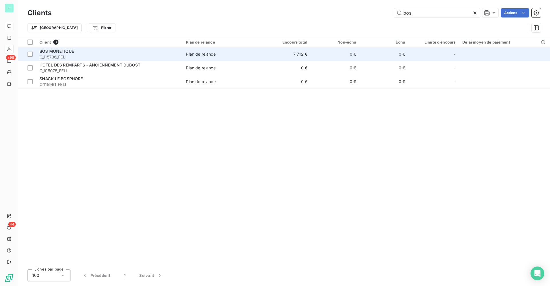
click at [75, 54] on div "BOS MONETIQUE" at bounding box center [110, 51] width 140 height 6
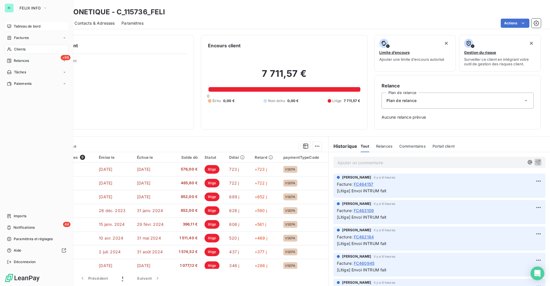
click at [19, 25] on span "Tableau de bord" at bounding box center [27, 26] width 27 height 5
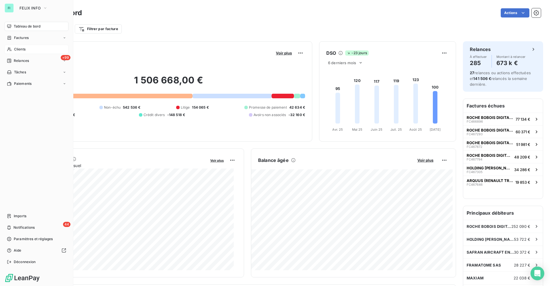
drag, startPoint x: 14, startPoint y: 47, endPoint x: 35, endPoint y: 46, distance: 20.9
click at [14, 47] on span "Clients" at bounding box center [19, 49] width 11 height 5
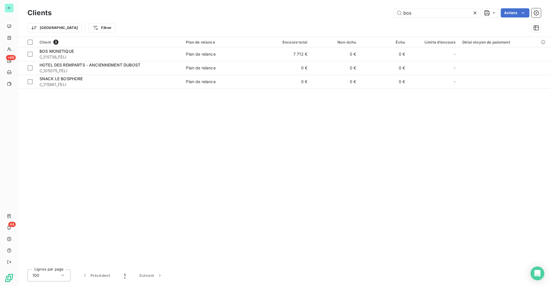
drag, startPoint x: 417, startPoint y: 13, endPoint x: 236, endPoint y: 11, distance: 180.8
click at [331, 15] on div "bos Actions" at bounding box center [299, 12] width 482 height 9
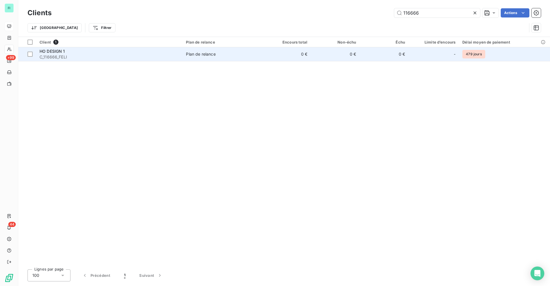
type input "116666"
click at [208, 56] on div "Plan de relance" at bounding box center [201, 54] width 30 height 6
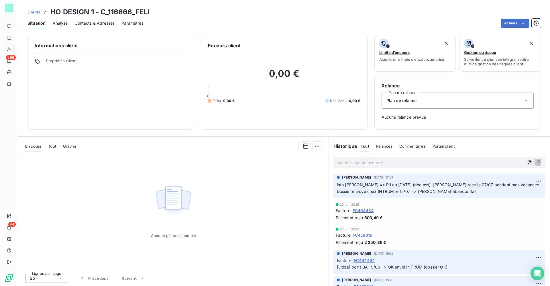
click at [278, 7] on div "Clients HO DESIGN 1 - C_116666_FELI" at bounding box center [284, 12] width 532 height 10
drag, startPoint x: 502, startPoint y: 0, endPoint x: 303, endPoint y: 2, distance: 199.1
click at [303, 2] on div "Clients HO DESIGN 1 - C_116666_FELI Situation Analyse Contacts & Adresses Param…" at bounding box center [284, 14] width 532 height 29
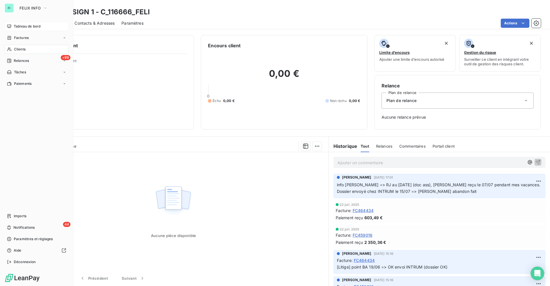
click at [21, 23] on div "Tableau de bord" at bounding box center [37, 26] width 64 height 9
